Goal: Information Seeking & Learning: Learn about a topic

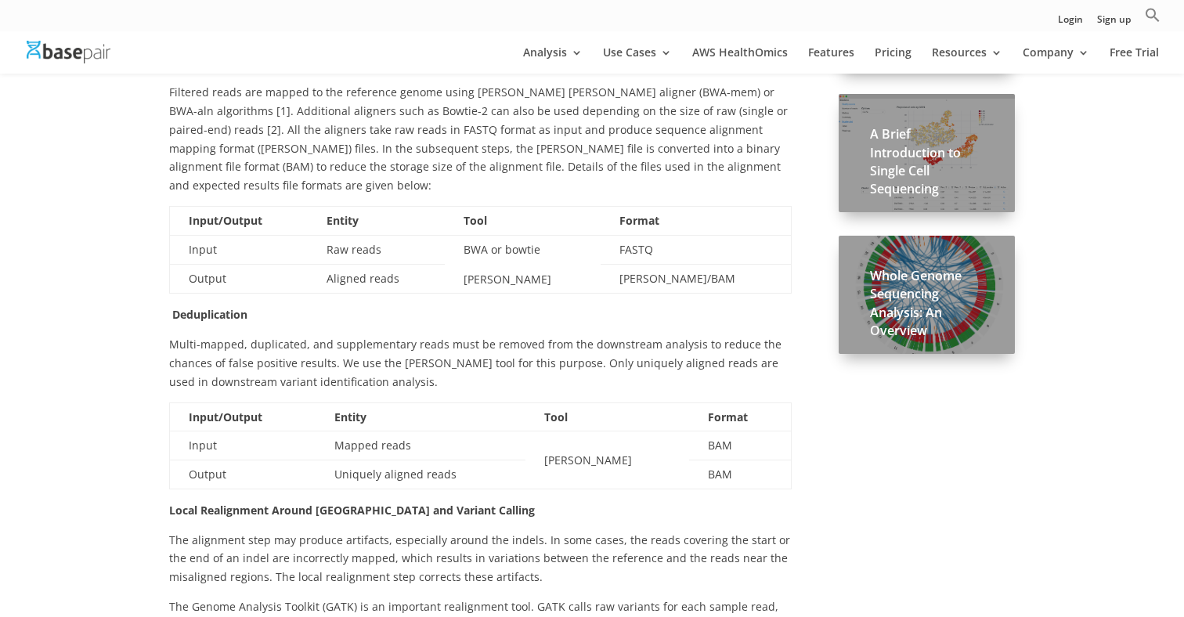
click at [262, 337] on span "Multi-mapped, duplicated, and supplementary reads must be removed from the down…" at bounding box center [475, 363] width 612 height 52
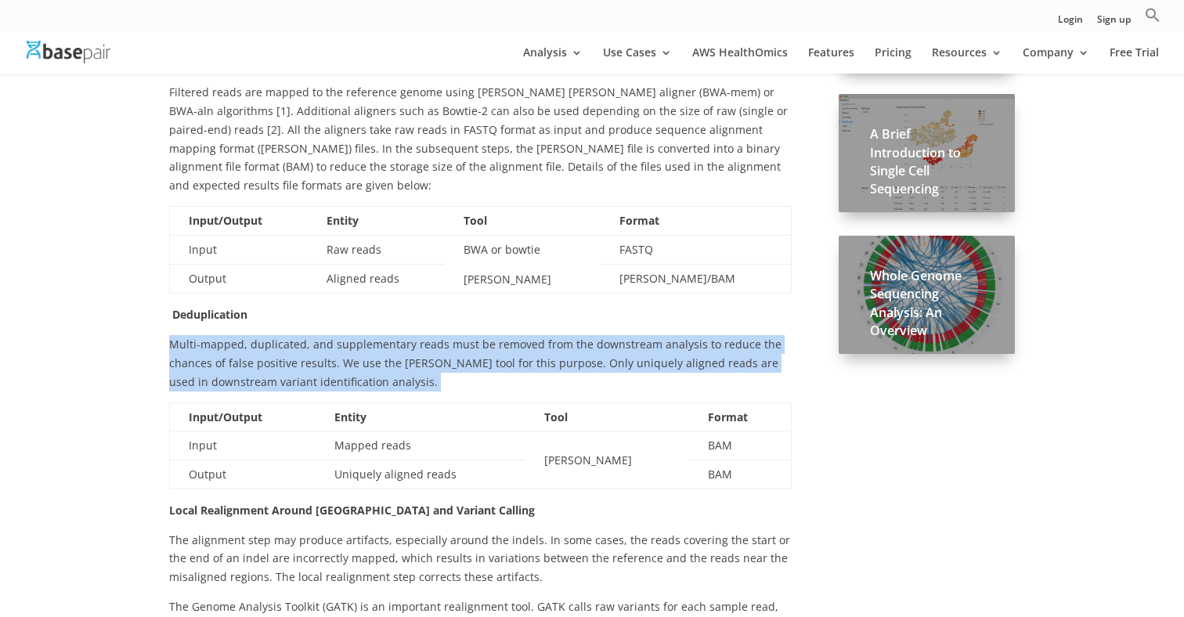
click at [262, 337] on span "Multi-mapped, duplicated, and supplementary reads must be removed from the down…" at bounding box center [475, 363] width 612 height 52
click at [265, 337] on span "Multi-mapped, duplicated, and supplementary reads must be removed from the down…" at bounding box center [475, 363] width 612 height 52
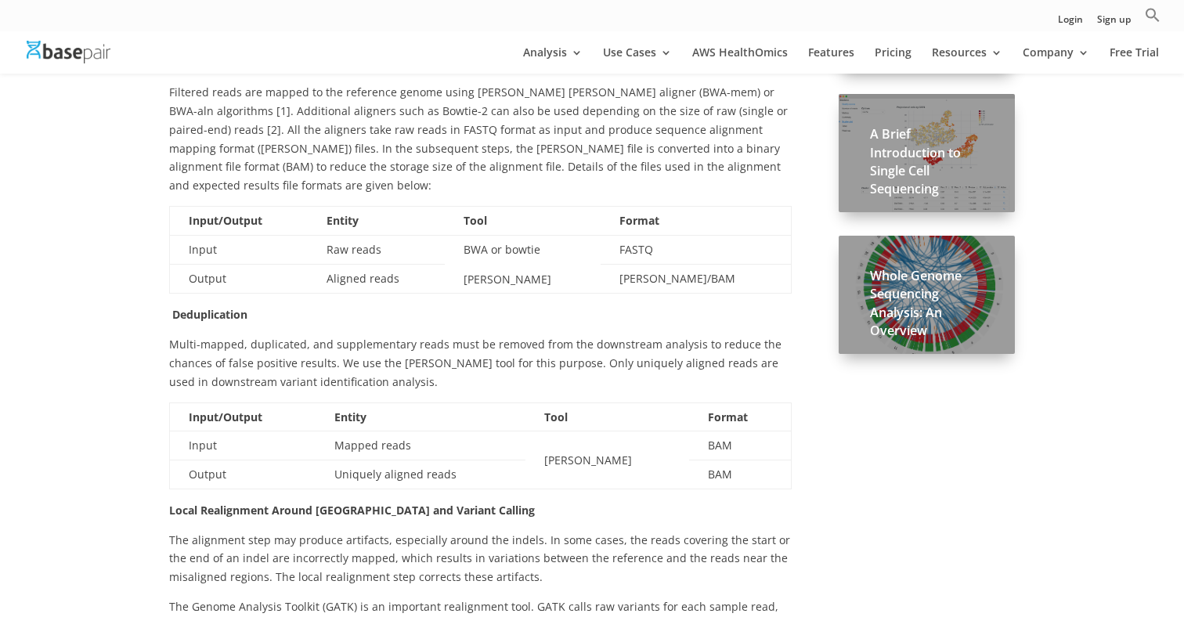
click at [265, 337] on span "Multi-mapped, duplicated, and supplementary reads must be removed from the down…" at bounding box center [475, 363] width 612 height 52
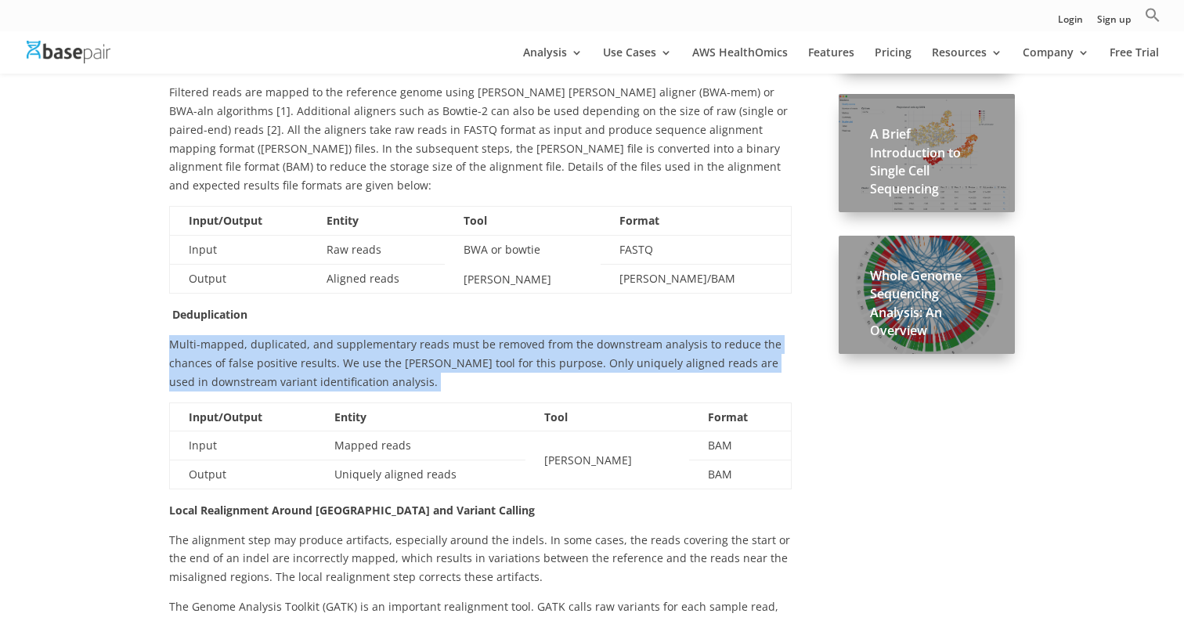
click at [265, 337] on span "Multi-mapped, duplicated, and supplementary reads must be removed from the down…" at bounding box center [475, 363] width 612 height 52
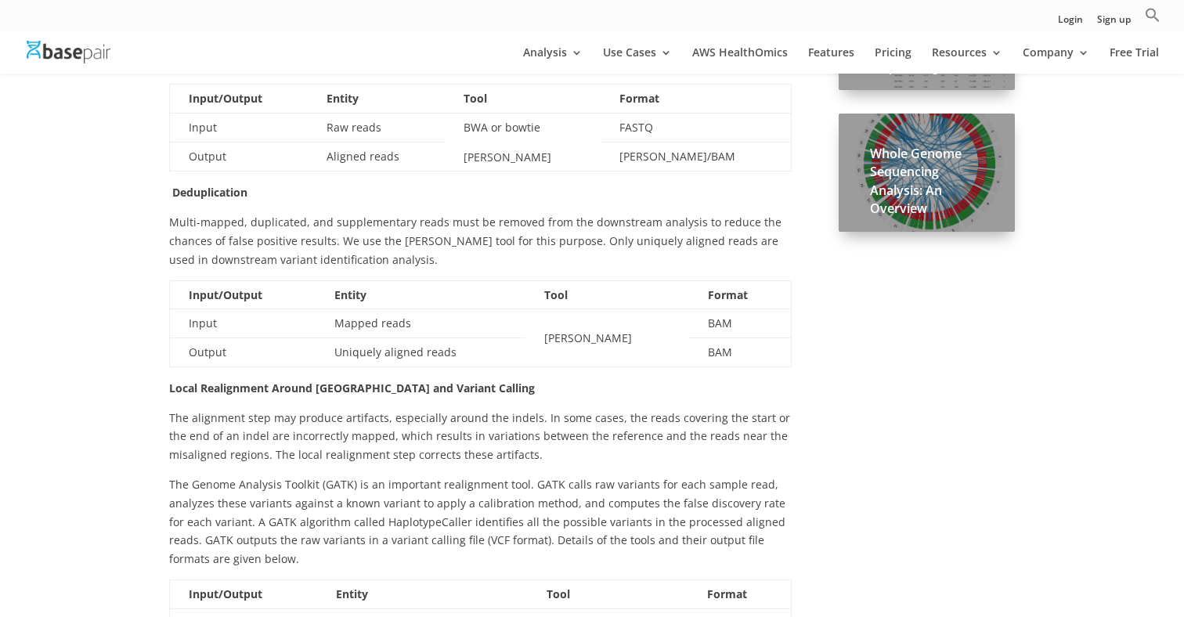
scroll to position [897, 0]
